Goal: Task Accomplishment & Management: Manage account settings

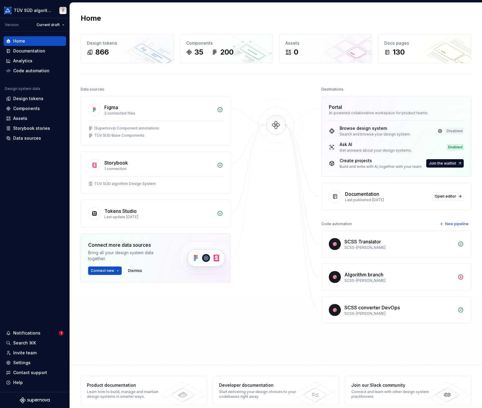
click at [26, 361] on div "Settings" at bounding box center [21, 363] width 17 height 6
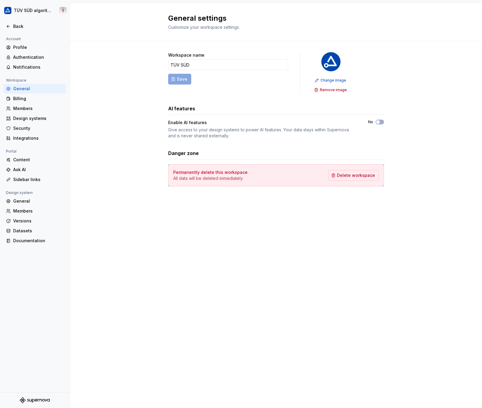
click at [34, 239] on div "Documentation" at bounding box center [38, 241] width 50 height 6
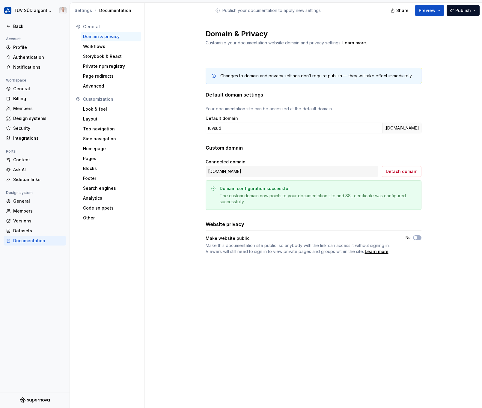
click at [105, 132] on div "Top navigation" at bounding box center [110, 129] width 55 height 6
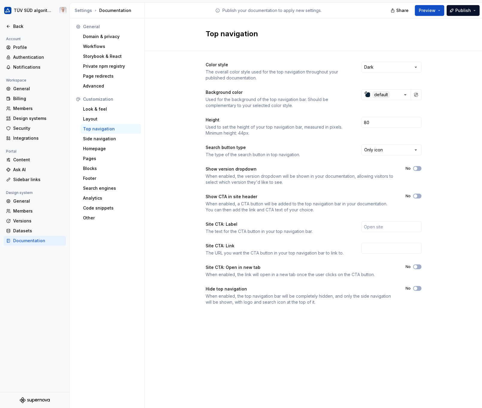
click at [417, 289] on span "button" at bounding box center [416, 289] width 4 height 4
click at [459, 10] on span "Publish" at bounding box center [464, 10] width 16 height 6
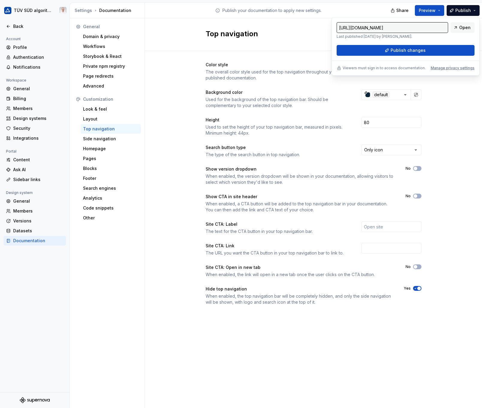
click at [404, 52] on span "Publish changes" at bounding box center [408, 50] width 35 height 6
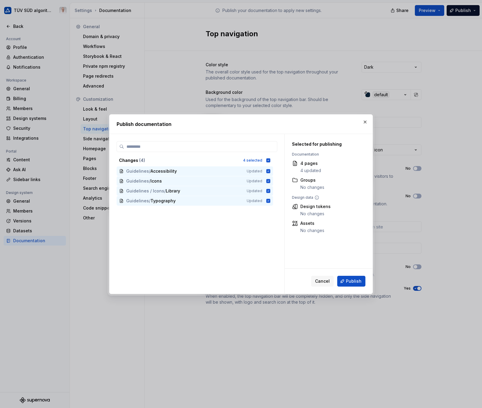
click at [361, 284] on span "Publish" at bounding box center [354, 281] width 16 height 6
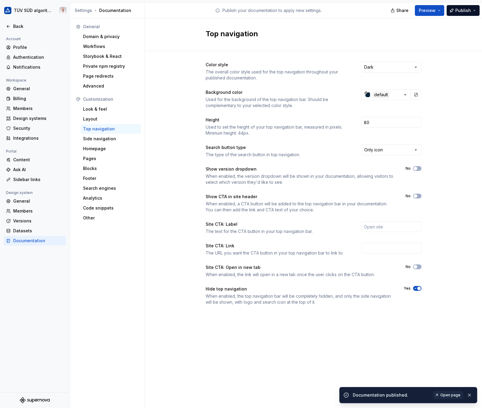
click at [450, 397] on span "Open page" at bounding box center [451, 395] width 20 height 5
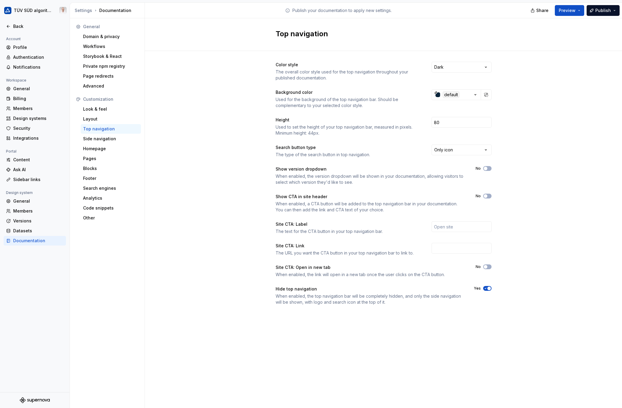
click at [110, 139] on div "Side navigation" at bounding box center [110, 139] width 55 height 6
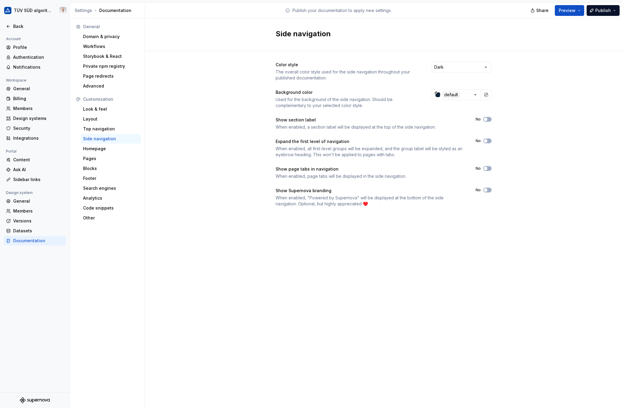
click at [111, 108] on div "Look & feel" at bounding box center [110, 109] width 55 height 6
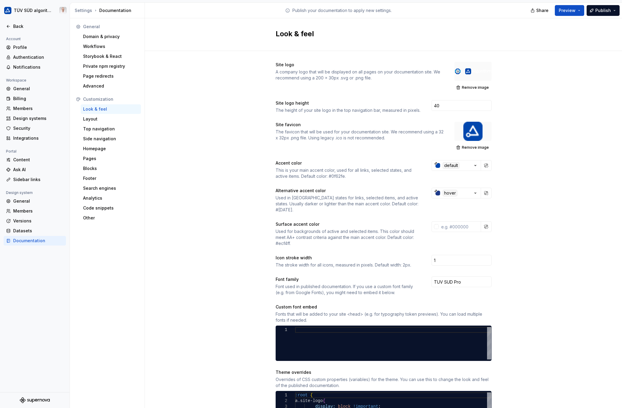
click at [217, 134] on div "Site logo A company logo that will be displayed on all pages on your documentat…" at bounding box center [383, 283] width 477 height 464
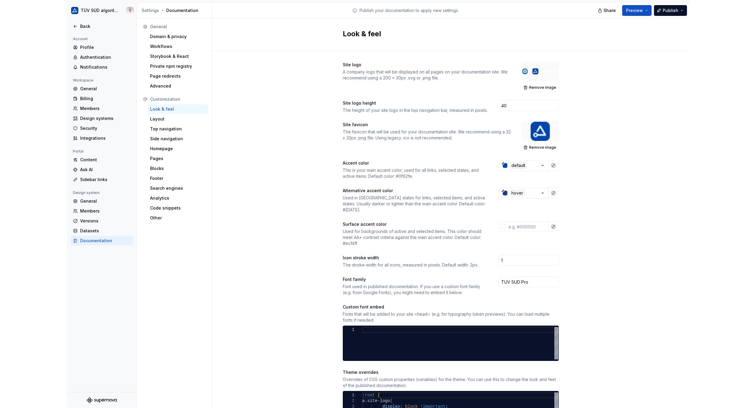
scroll to position [98, 0]
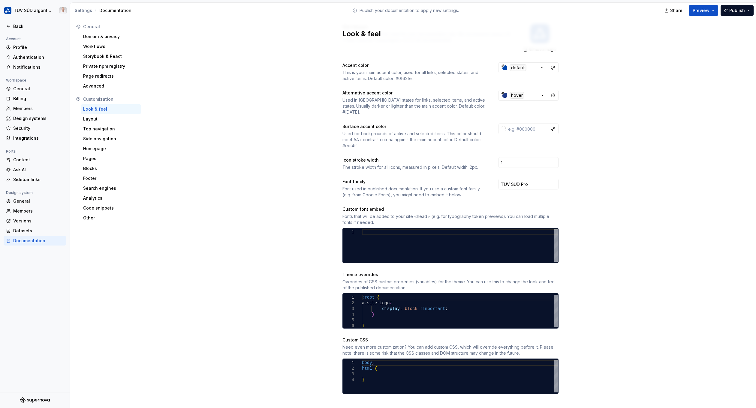
click at [103, 132] on div "Top navigation" at bounding box center [111, 129] width 60 height 10
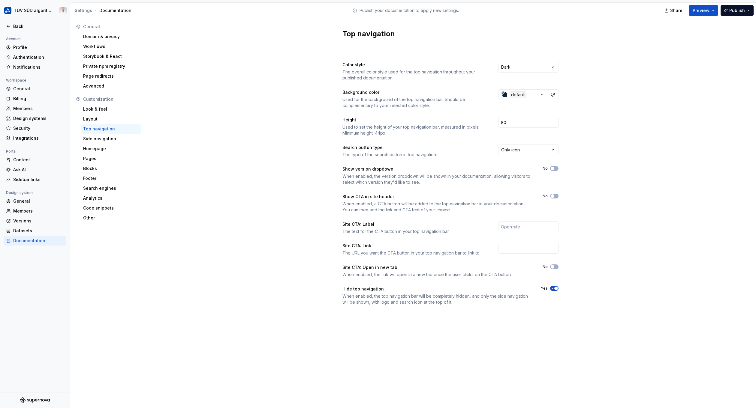
click at [482, 289] on icon "button" at bounding box center [552, 289] width 5 height 4
click at [482, 13] on span "Publish" at bounding box center [737, 10] width 16 height 6
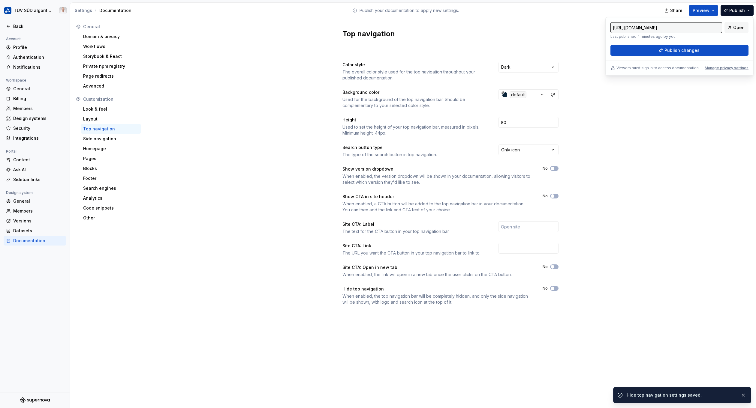
drag, startPoint x: 730, startPoint y: 13, endPoint x: 691, endPoint y: 51, distance: 54.9
click at [482, 51] on span "Publish changes" at bounding box center [681, 50] width 35 height 6
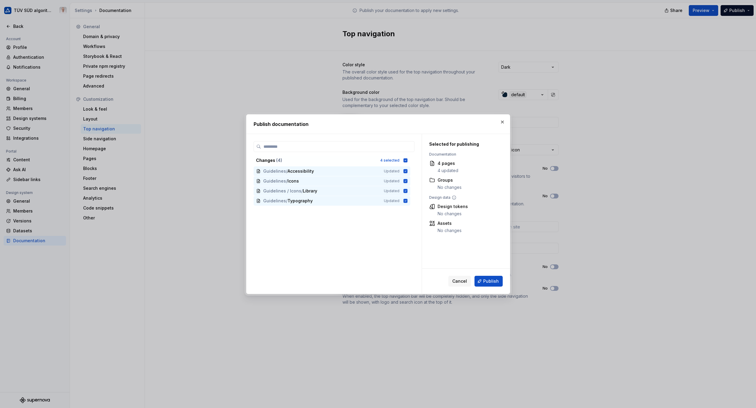
click at [482, 283] on span "Publish" at bounding box center [491, 281] width 16 height 6
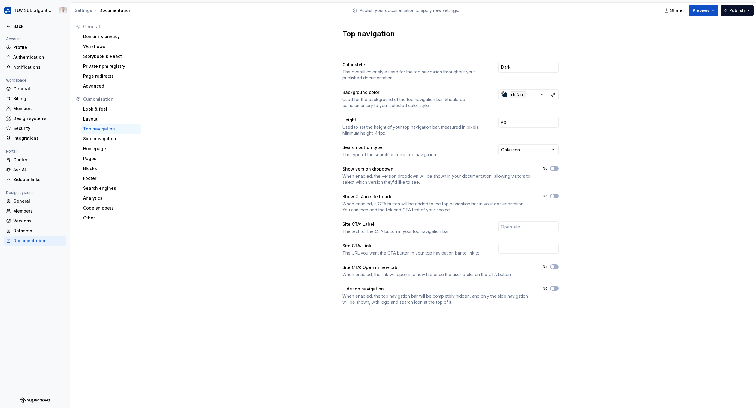
click at [111, 118] on div "Layout" at bounding box center [110, 119] width 55 height 6
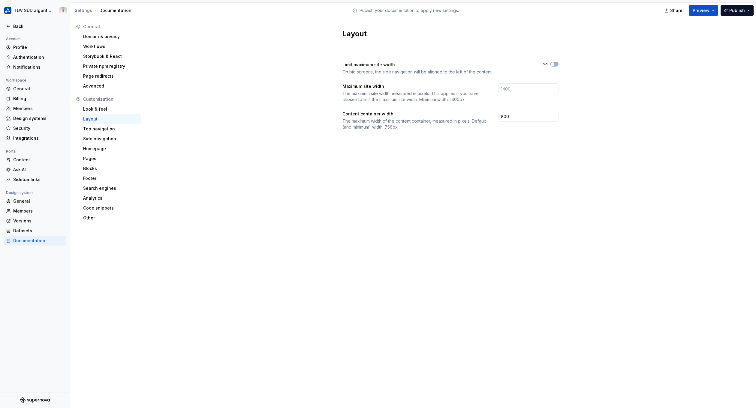
click at [106, 110] on div "Look & feel" at bounding box center [110, 109] width 55 height 6
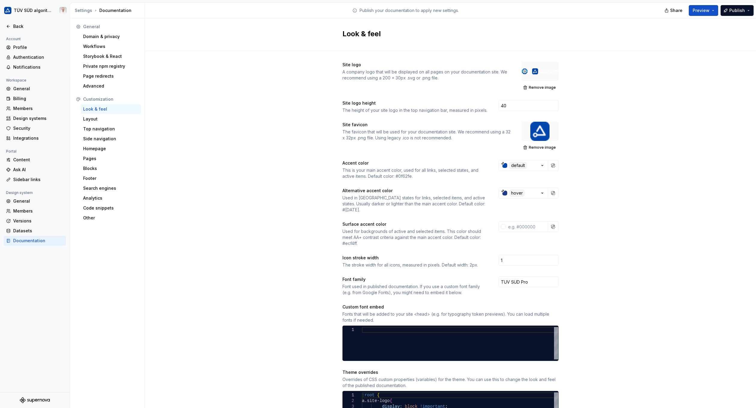
scroll to position [60, 0]
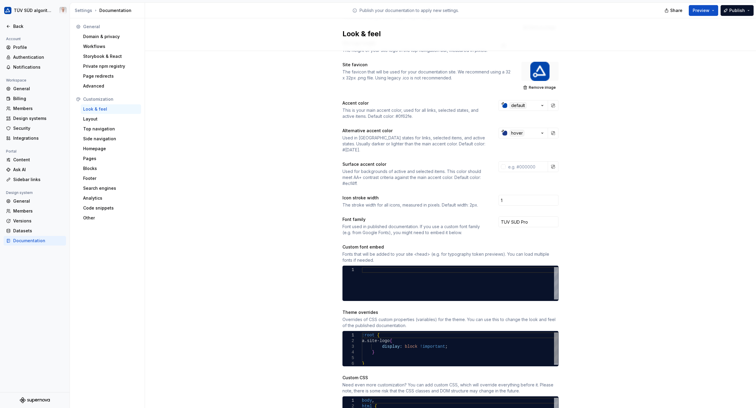
type textarea "**********"
click at [376, 348] on div ":root { a.site-logo { display: block !important ; } }" at bounding box center [460, 350] width 196 height 34
drag, startPoint x: 303, startPoint y: 377, endPoint x: 354, endPoint y: 364, distance: 52.8
click at [302, 377] on div "Site logo A company logo that will be displayed on all pages on your documentat…" at bounding box center [450, 223] width 611 height 464
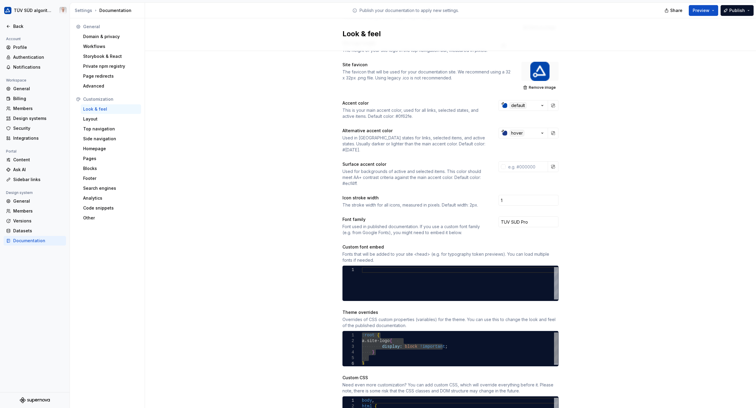
click at [382, 349] on div ":root { a.site-logo { display: block !important ; } }" at bounding box center [460, 350] width 196 height 34
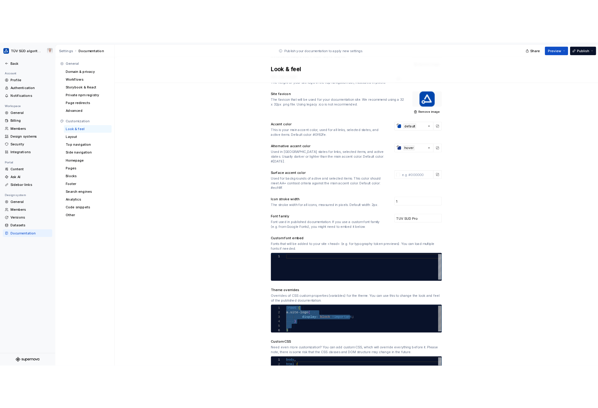
scroll to position [0, 0]
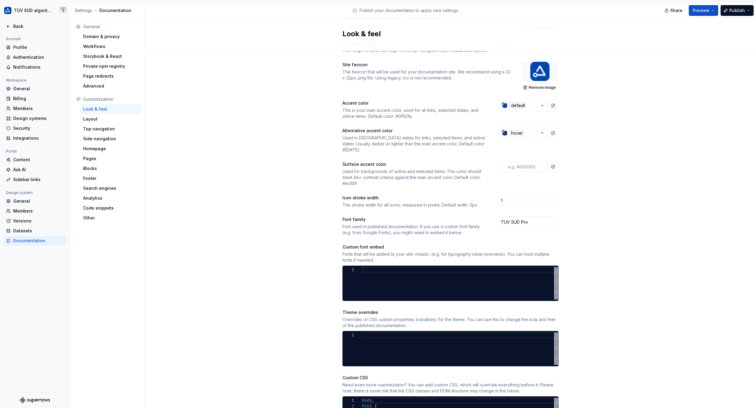
click at [482, 12] on span "Publish" at bounding box center [737, 10] width 16 height 6
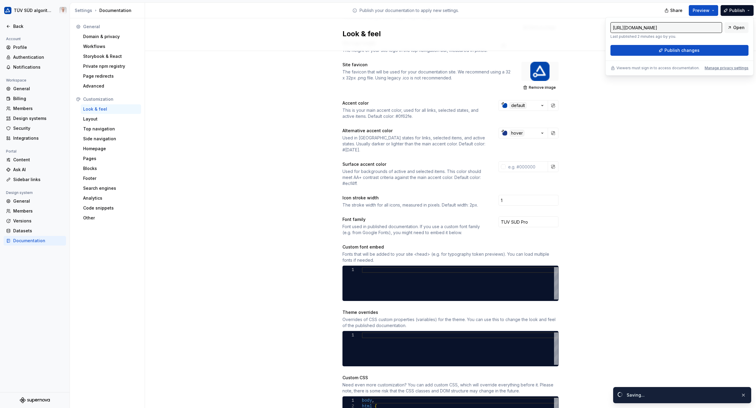
drag, startPoint x: 734, startPoint y: 12, endPoint x: 689, endPoint y: 52, distance: 59.7
click at [482, 52] on span "Publish changes" at bounding box center [681, 50] width 35 height 6
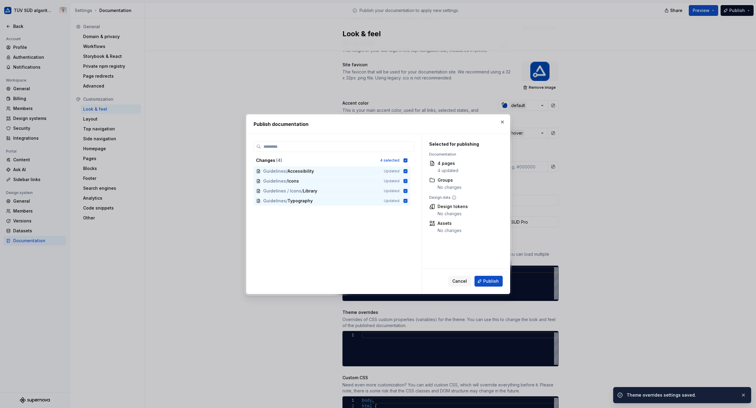
click at [482, 282] on span "Publish" at bounding box center [491, 281] width 16 height 6
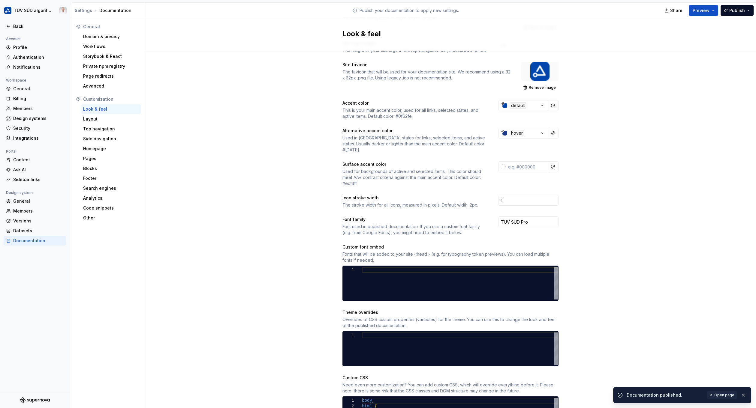
click at [482, 393] on span "Open page" at bounding box center [724, 395] width 20 height 5
click at [270, 154] on div "Site logo A company logo that will be displayed on all pages on your documentat…" at bounding box center [450, 223] width 611 height 464
click at [107, 131] on div "Top navigation" at bounding box center [110, 129] width 55 height 6
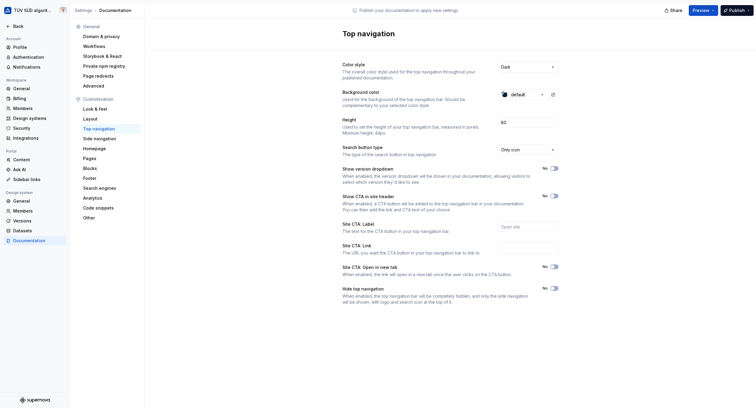
click at [482, 288] on span "button" at bounding box center [552, 289] width 4 height 4
click at [482, 9] on span "Publish" at bounding box center [737, 10] width 16 height 6
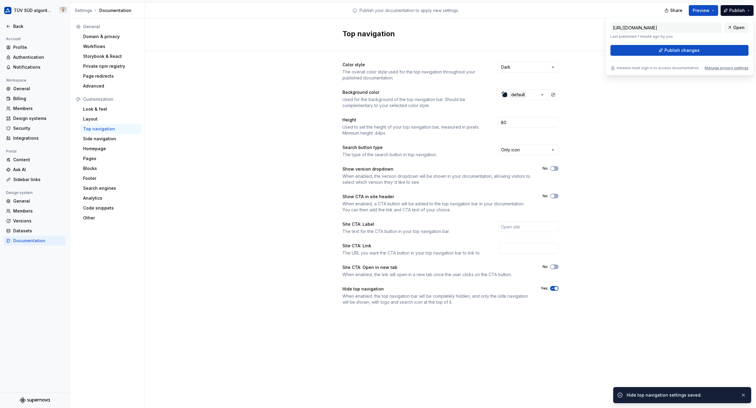
click at [482, 52] on span "Publish changes" at bounding box center [681, 50] width 35 height 6
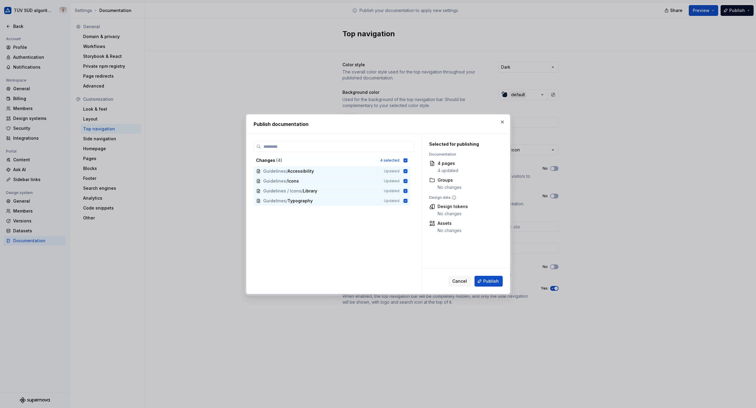
click at [482, 284] on span "Publish" at bounding box center [491, 281] width 16 height 6
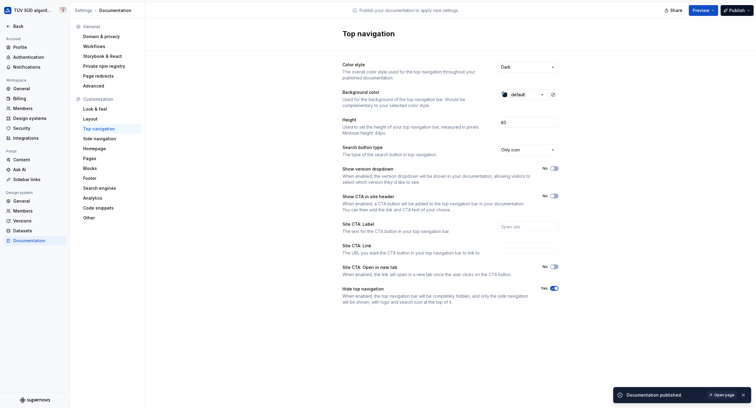
click at [482, 394] on span "Open page" at bounding box center [724, 395] width 20 height 5
click at [94, 120] on div "Layout" at bounding box center [110, 119] width 55 height 6
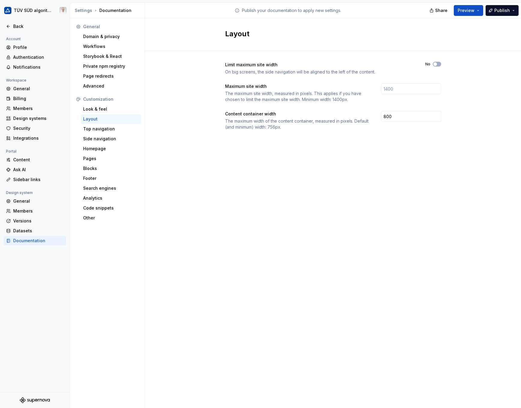
click at [436, 62] on button "No" at bounding box center [437, 64] width 8 height 5
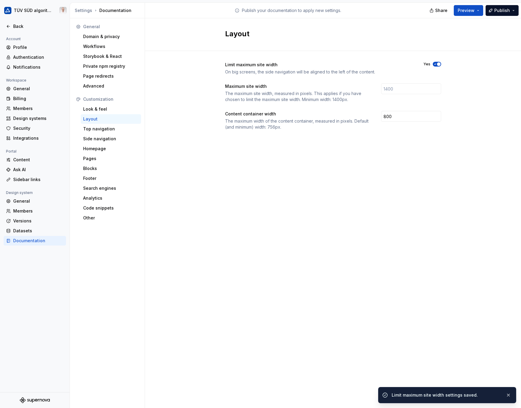
click at [482, 10] on span "Publish" at bounding box center [502, 10] width 16 height 6
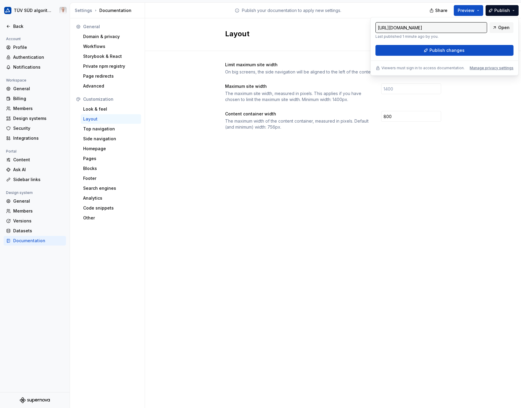
drag, startPoint x: 508, startPoint y: 10, endPoint x: 474, endPoint y: 51, distance: 53.5
click at [474, 51] on button "Publish changes" at bounding box center [444, 50] width 138 height 11
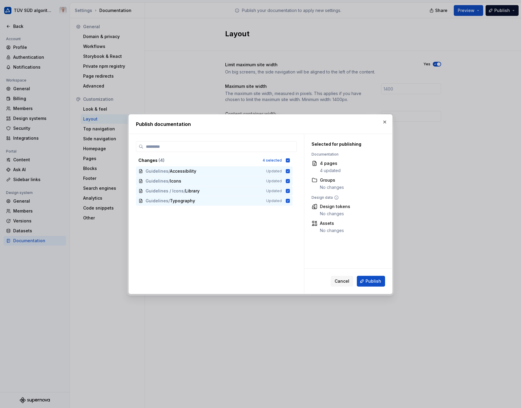
click at [370, 282] on span "Publish" at bounding box center [373, 281] width 16 height 6
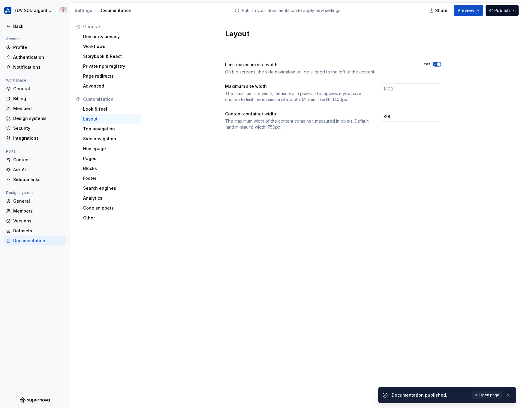
click at [482, 397] on span "Open page" at bounding box center [489, 395] width 20 height 5
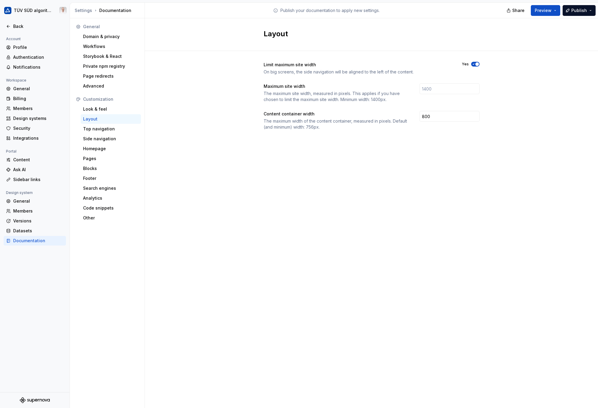
click at [475, 63] on span "button" at bounding box center [477, 64] width 4 height 4
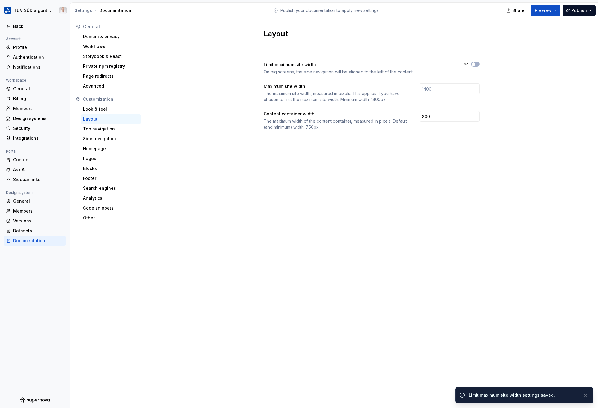
click at [100, 112] on div "Look & feel" at bounding box center [110, 109] width 55 height 6
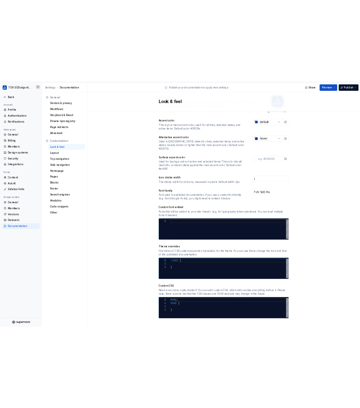
scroll to position [0, 2]
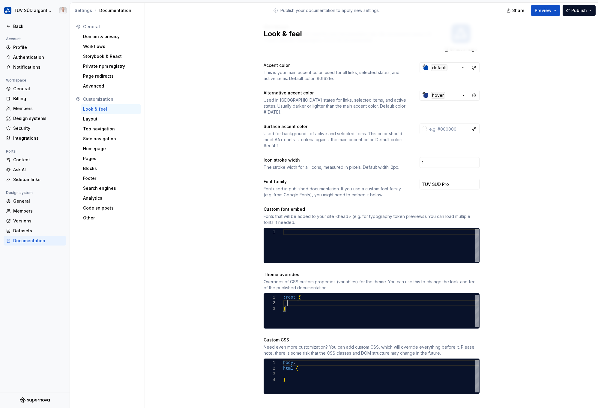
click at [304, 297] on div ":root { }" at bounding box center [381, 311] width 196 height 32
type textarea "**********"
click at [482, 289] on div "Site logo A company logo that will be displayed on all pages on your documentat…" at bounding box center [371, 185] width 453 height 464
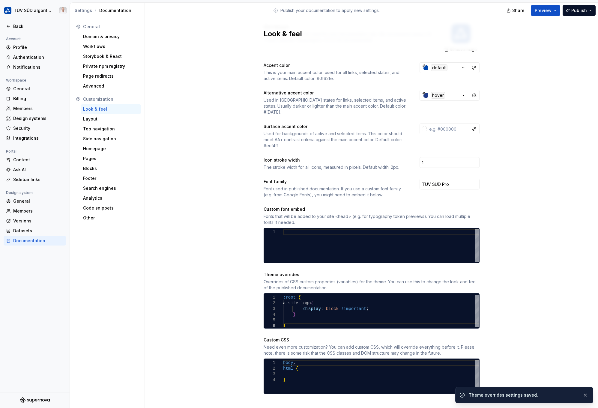
click at [482, 8] on span "Publish" at bounding box center [579, 10] width 16 height 6
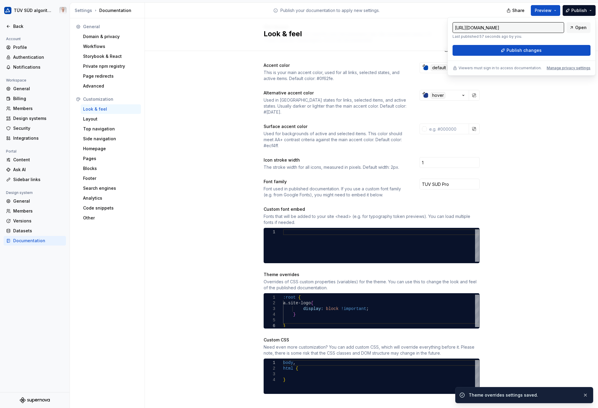
click at [482, 50] on span "Publish changes" at bounding box center [524, 50] width 35 height 6
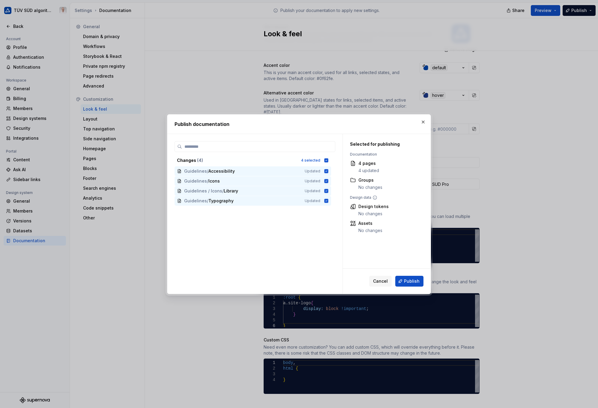
click at [417, 283] on span "Publish" at bounding box center [412, 281] width 16 height 6
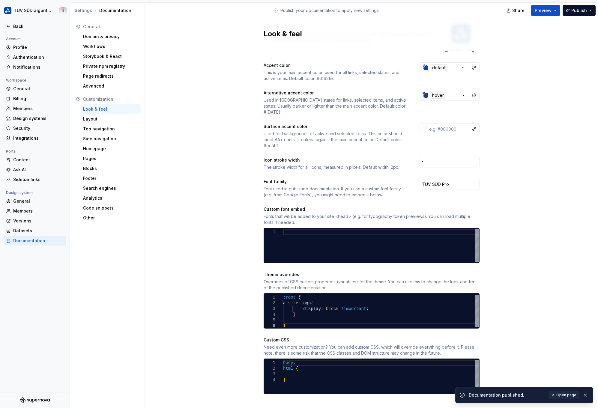
click at [482, 394] on span "Open page" at bounding box center [566, 395] width 20 height 5
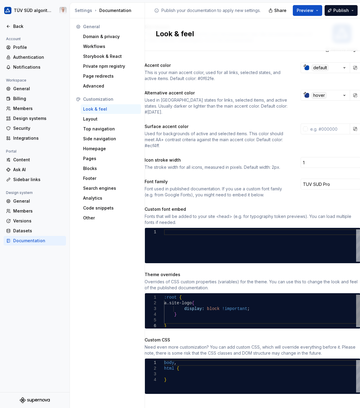
click at [206, 308] on div ":root { a.site-logo { display: block !important ; } }" at bounding box center [262, 312] width 196 height 34
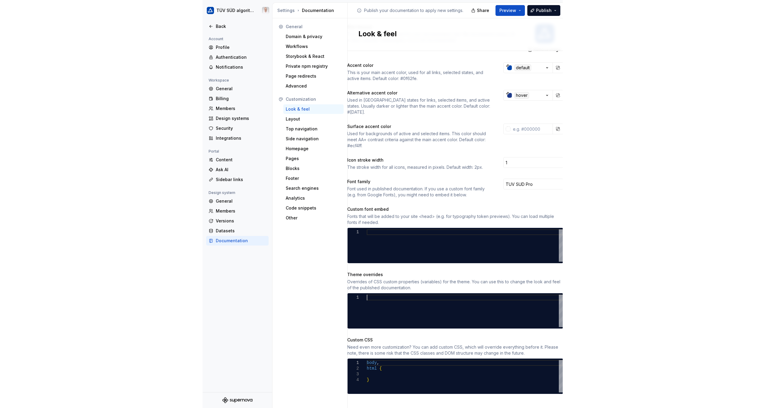
scroll to position [0, 0]
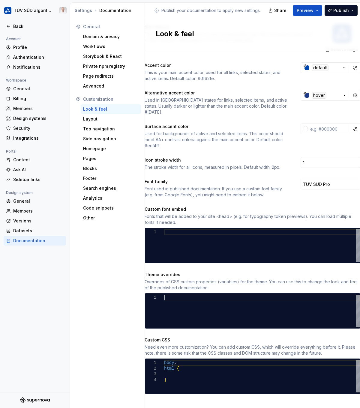
click at [343, 14] on button "Publish" at bounding box center [341, 10] width 33 height 11
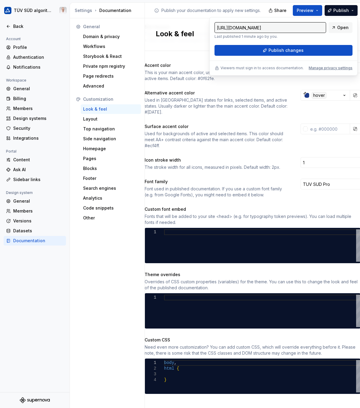
drag, startPoint x: 345, startPoint y: 23, endPoint x: 316, endPoint y: 50, distance: 39.3
click at [316, 50] on button "Publish changes" at bounding box center [283, 50] width 138 height 11
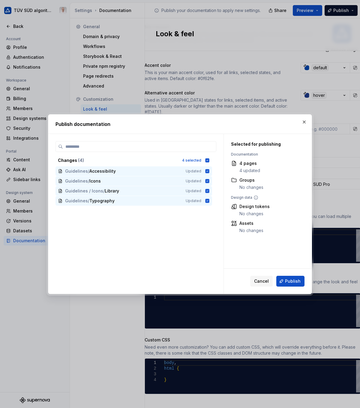
click at [288, 281] on span "Publish" at bounding box center [293, 281] width 16 height 6
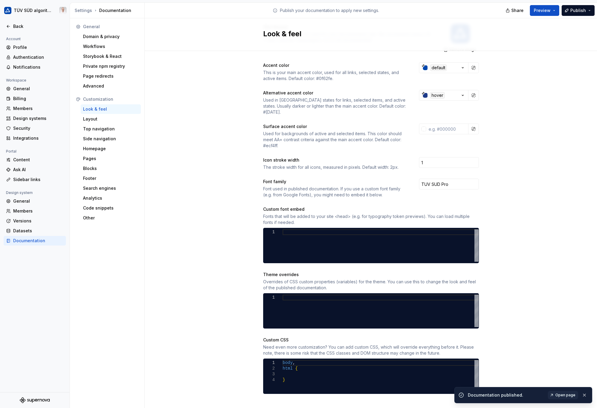
click at [482, 393] on span "Open page" at bounding box center [566, 395] width 20 height 5
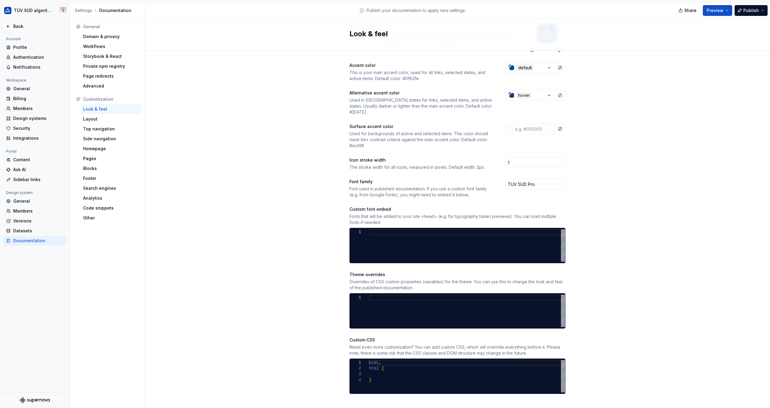
click at [287, 117] on div "Site logo A company logo that will be displayed on all pages on your documentat…" at bounding box center [457, 185] width 625 height 464
